Goal: Task Accomplishment & Management: Manage account settings

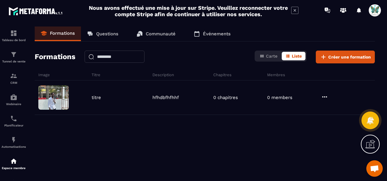
scroll to position [43, 0]
click at [376, 165] on span "Ouvrir le chat" at bounding box center [374, 169] width 10 height 8
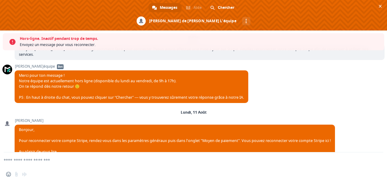
scroll to position [63, 0]
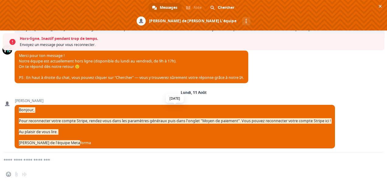
drag, startPoint x: 18, startPoint y: 105, endPoint x: 106, endPoint y: 142, distance: 95.1
click at [106, 142] on span "Bonjour, Pour reconnecter votre compte Stripe, rendez-vous dans les paramètres …" at bounding box center [175, 126] width 320 height 43
copy span "Bonjour, Pour reconnecter votre compte Stripe, rendez-vous dans les paramètres …"
click at [379, 5] on span "Fermer le chat" at bounding box center [380, 6] width 3 height 4
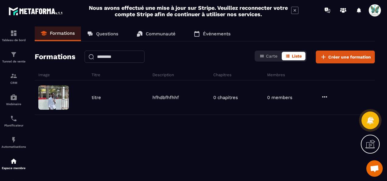
drag, startPoint x: 42, startPoint y: 149, endPoint x: 49, endPoint y: 131, distance: 18.8
click at [42, 149] on div "titre hfhdbfhfhhf 0 chapitres 0 members" at bounding box center [205, 125] width 340 height 91
click at [15, 122] on img at bounding box center [13, 118] width 7 height 7
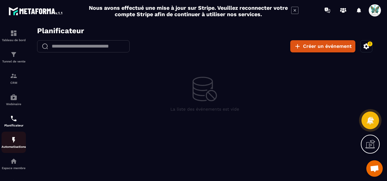
click at [9, 140] on div "Automatisations" at bounding box center [14, 142] width 24 height 12
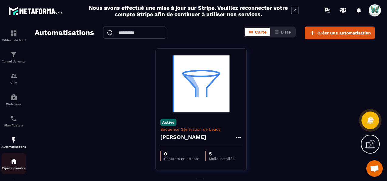
click at [12, 163] on img at bounding box center [13, 160] width 7 height 7
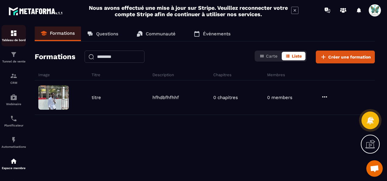
click at [15, 39] on p "Tableau de bord" at bounding box center [14, 39] width 24 height 3
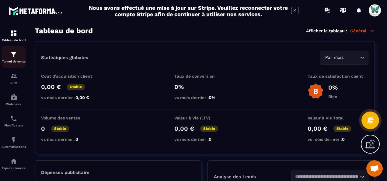
click at [17, 61] on p "Tunnel de vente" at bounding box center [14, 61] width 24 height 3
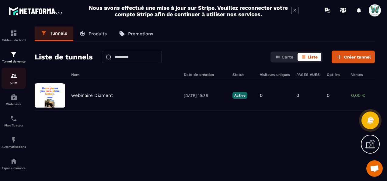
click at [16, 79] on img at bounding box center [13, 75] width 7 height 7
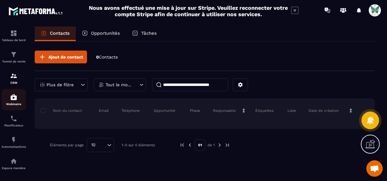
click at [13, 97] on img at bounding box center [13, 96] width 7 height 7
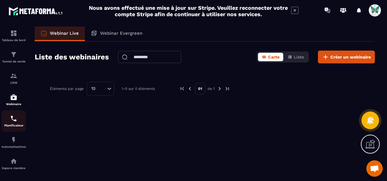
click at [9, 119] on div "Planificateur" at bounding box center [14, 121] width 24 height 12
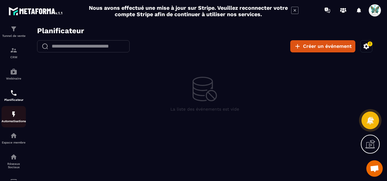
scroll to position [61, 0]
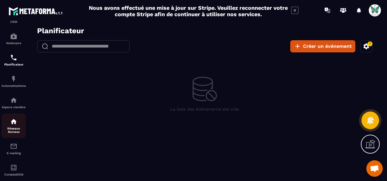
click at [13, 132] on p "Réseaux Sociaux" at bounding box center [14, 129] width 24 height 7
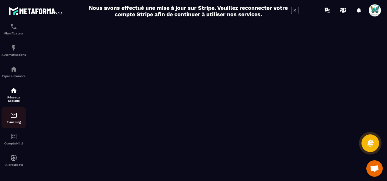
scroll to position [95, 0]
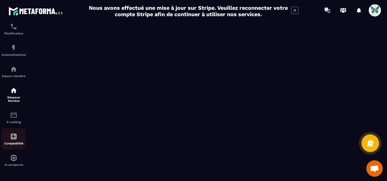
click at [13, 135] on img at bounding box center [13, 136] width 7 height 7
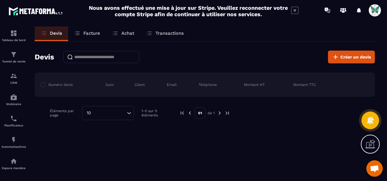
click at [92, 35] on p "Facture" at bounding box center [91, 32] width 17 height 5
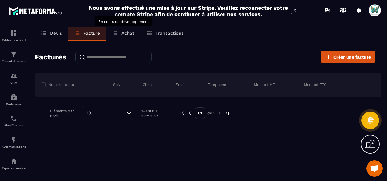
click at [134, 33] on div "Achat" at bounding box center [123, 33] width 34 height 15
click at [130, 32] on p "Achat" at bounding box center [127, 32] width 13 height 5
click at [157, 32] on p "Transactions" at bounding box center [169, 32] width 28 height 5
click at [160, 32] on p "Transactions" at bounding box center [169, 32] width 28 height 5
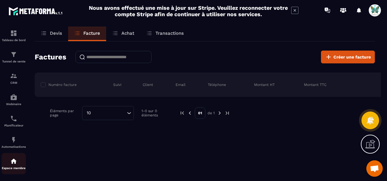
click at [20, 169] on p "Espace membre" at bounding box center [14, 167] width 24 height 3
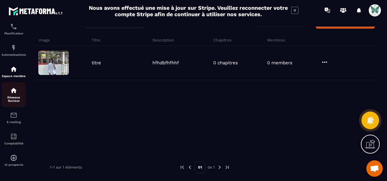
scroll to position [95, 0]
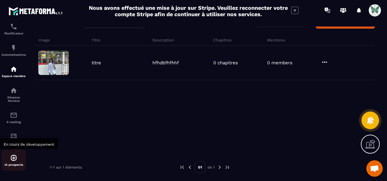
click at [11, 154] on img at bounding box center [13, 157] width 7 height 7
click at [16, 154] on img at bounding box center [13, 157] width 7 height 7
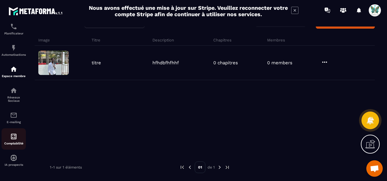
click at [12, 136] on img at bounding box center [13, 136] width 7 height 7
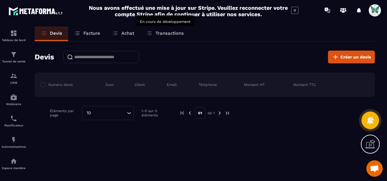
click at [158, 32] on p "Transactions" at bounding box center [169, 32] width 28 height 5
click at [372, 8] on span at bounding box center [374, 10] width 12 height 12
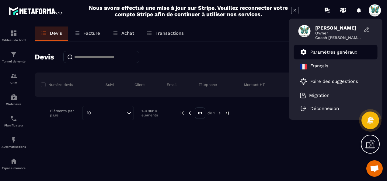
click at [334, 52] on p "Paramètres généraux" at bounding box center [333, 51] width 47 height 5
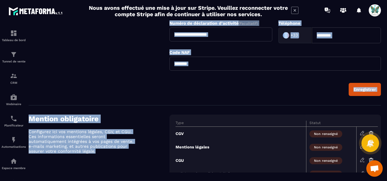
scroll to position [266, 0]
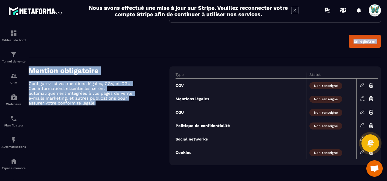
drag, startPoint x: 81, startPoint y: 32, endPoint x: 337, endPoint y: 178, distance: 294.7
click at [337, 178] on section "**********" at bounding box center [193, 100] width 387 height 160
copy div "> Loremipsum Dolorsitam Cons ad elitsedd E-tempo in utlabore Etdolor MAG / Aliq…"
click at [336, 61] on section "Mention obligatoire Configurez ici vos mentions légales, CGV, et CGU. Ces infor…" at bounding box center [205, 115] width 352 height 117
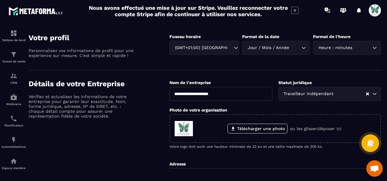
scroll to position [0, 0]
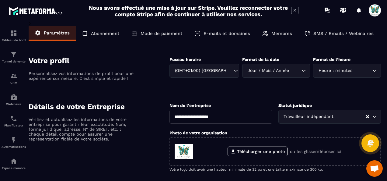
click at [173, 33] on p "Mode de paiement" at bounding box center [161, 33] width 42 height 5
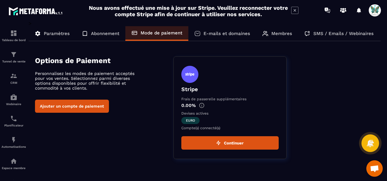
click at [345, 99] on div "Stripe Frais de passerelle supplémentaires 0.00% Devises actives euro Compte(s)…" at bounding box center [276, 107] width 207 height 102
drag, startPoint x: 81, startPoint y: 62, endPoint x: 273, endPoint y: 154, distance: 213.6
click at [273, 154] on div "Options de Paiement Personnalisez les modes de paiement acceptés pour vos vente…" at bounding box center [205, 107] width 352 height 121
copy div "Options de Paiement Personnalisez les modes de paiement acceptés pour vos vente…"
click at [349, 80] on div "Stripe Frais de passerelle supplémentaires 0.00% Devises actives euro Compte(s)…" at bounding box center [276, 107] width 207 height 102
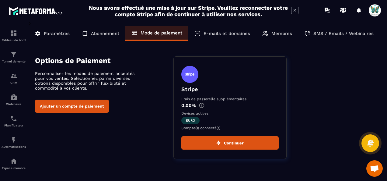
click at [111, 133] on div "Options de Paiement Personnalisez les modes de paiement acceptés pour vos vente…" at bounding box center [208, 107] width 346 height 102
click at [346, 109] on div "Stripe Frais de passerelle supplémentaires 0.00% Devises actives euro Compte(s)…" at bounding box center [276, 107] width 207 height 102
drag, startPoint x: 348, startPoint y: 102, endPoint x: 312, endPoint y: 109, distance: 36.6
click at [348, 102] on div "Stripe Frais de passerelle supplémentaires 0.00% Devises actives euro Compte(s)…" at bounding box center [276, 107] width 207 height 102
click at [243, 142] on button "Continuer" at bounding box center [229, 142] width 97 height 13
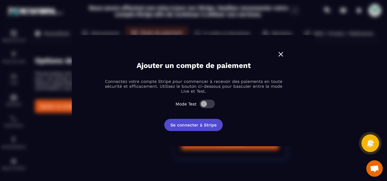
click at [195, 126] on button "Se connecter à Stripe" at bounding box center [193, 125] width 58 height 12
